Goal: Transaction & Acquisition: Purchase product/service

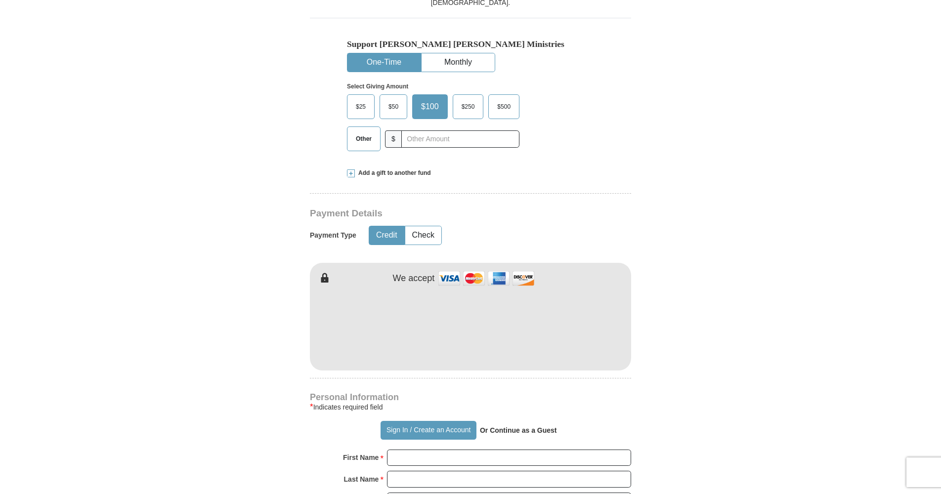
click at [374, 145] on span "Other" at bounding box center [364, 138] width 26 height 15
click at [0, 0] on input "Other" at bounding box center [0, 0] width 0 height 0
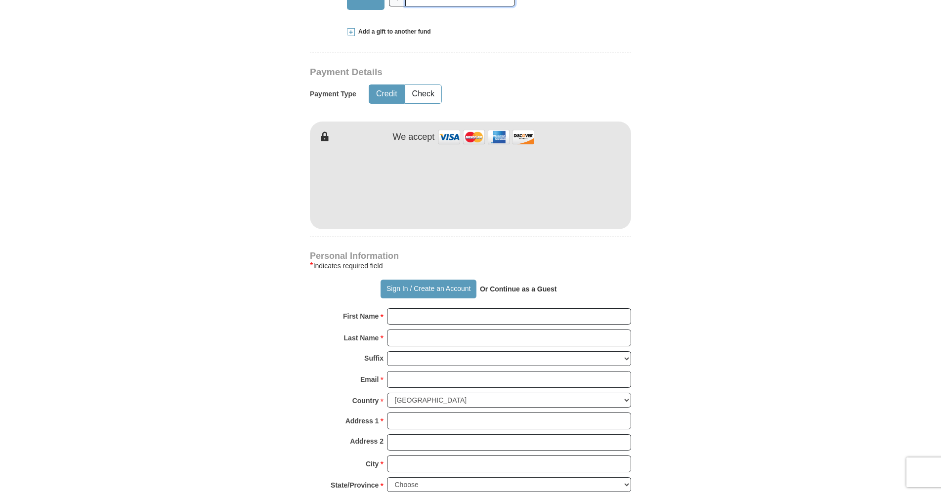
scroll to position [395, 0]
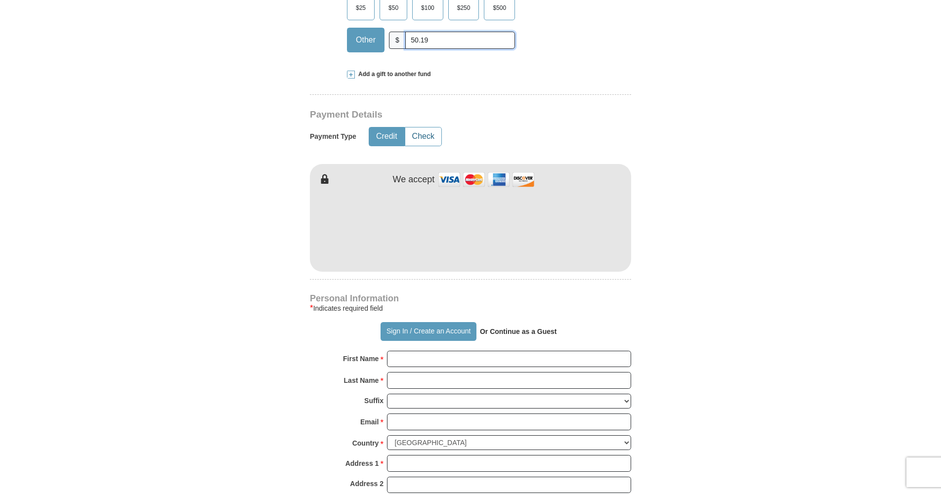
type input "50.19"
click at [426, 138] on button "Check" at bounding box center [423, 136] width 36 height 18
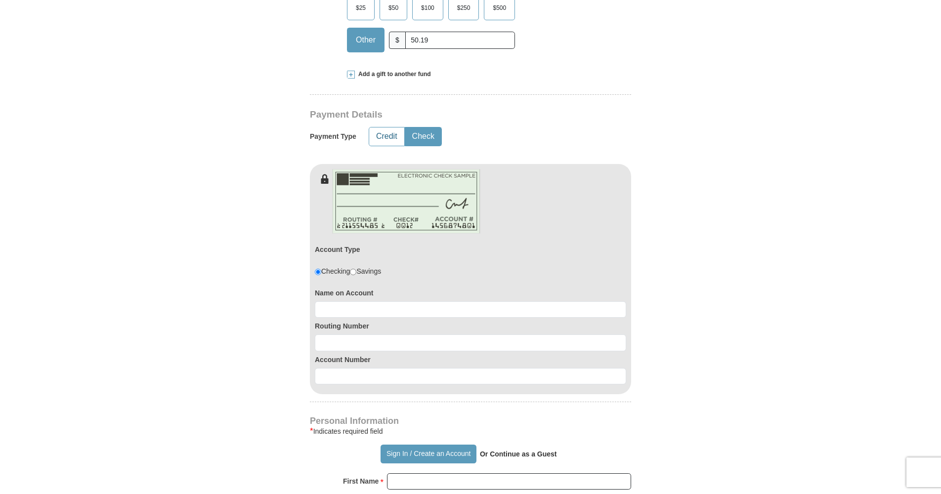
click at [392, 142] on button "Credit" at bounding box center [386, 136] width 35 height 18
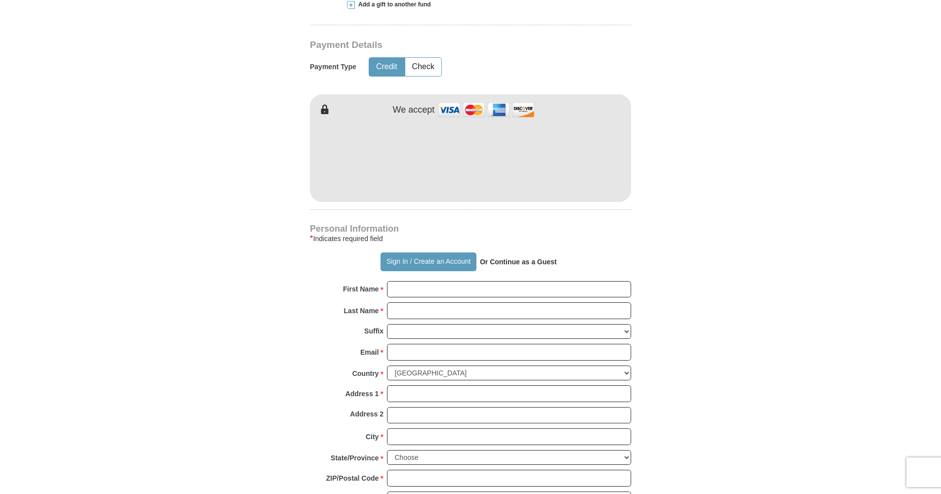
scroll to position [465, 0]
click at [457, 264] on button "Sign In / Create an Account" at bounding box center [427, 261] width 95 height 19
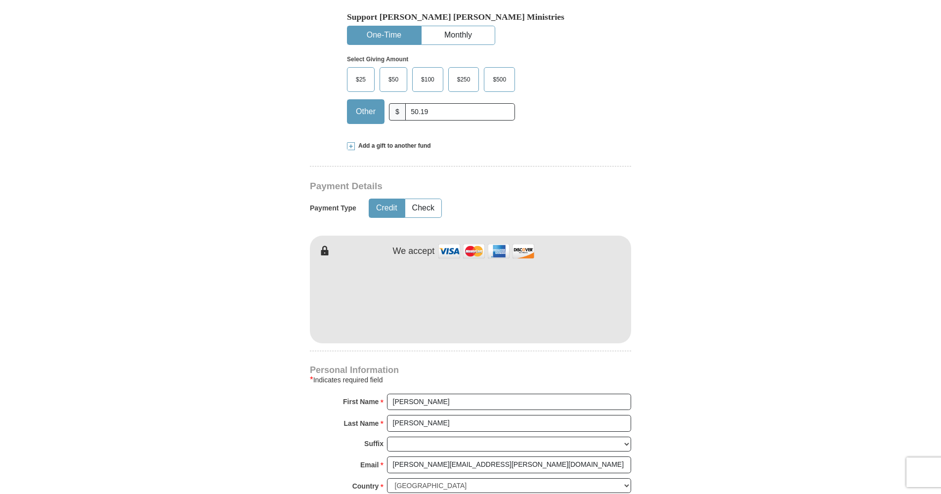
select select "VA"
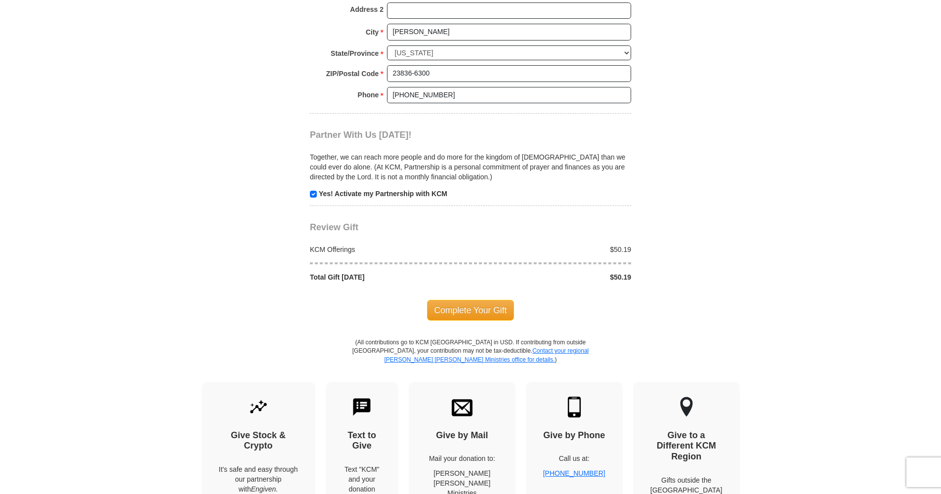
scroll to position [821, 0]
click at [494, 311] on span "Complete Your Gift" at bounding box center [470, 311] width 87 height 21
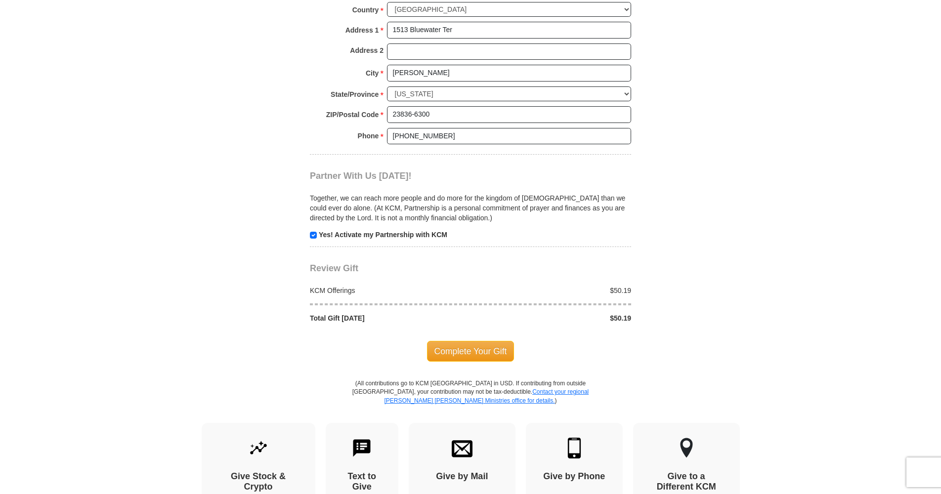
scroll to position [871, 0]
click at [479, 349] on span "Complete Your Gift" at bounding box center [470, 350] width 87 height 21
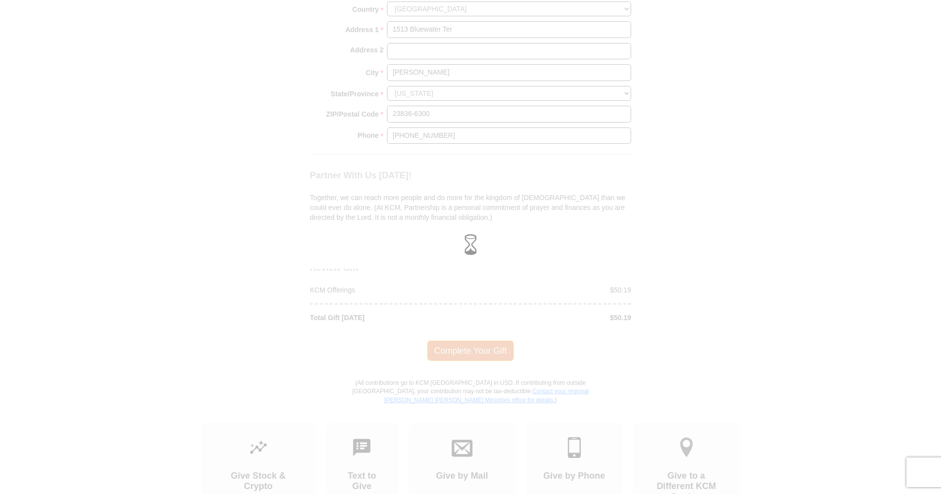
scroll to position [782, 0]
